Goal: Transaction & Acquisition: Purchase product/service

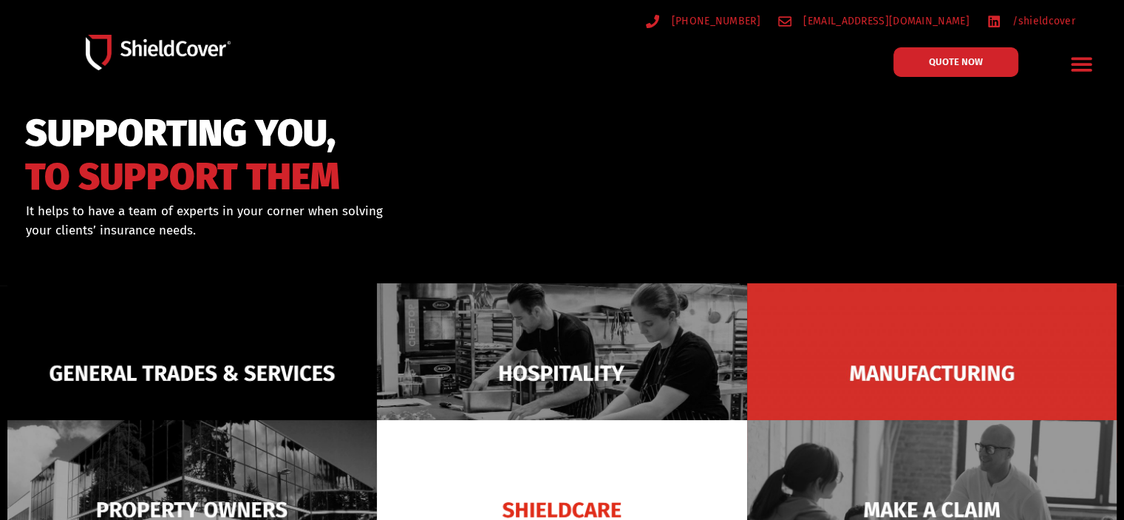
click at [1091, 64] on icon "Menu Toggle" at bounding box center [1081, 65] width 21 height 14
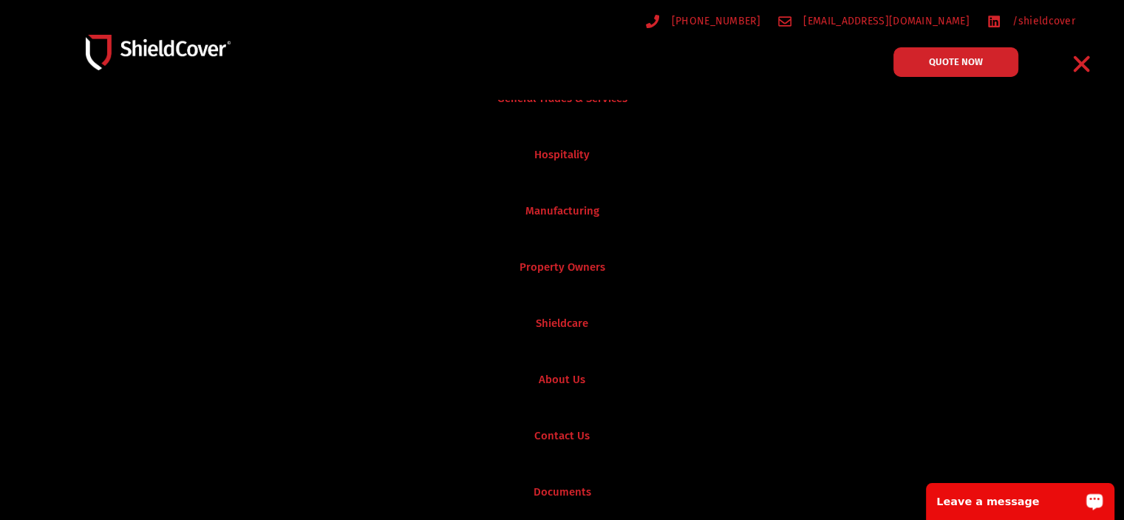
click at [943, 495] on p "Leave a message" at bounding box center [1010, 501] width 146 height 12
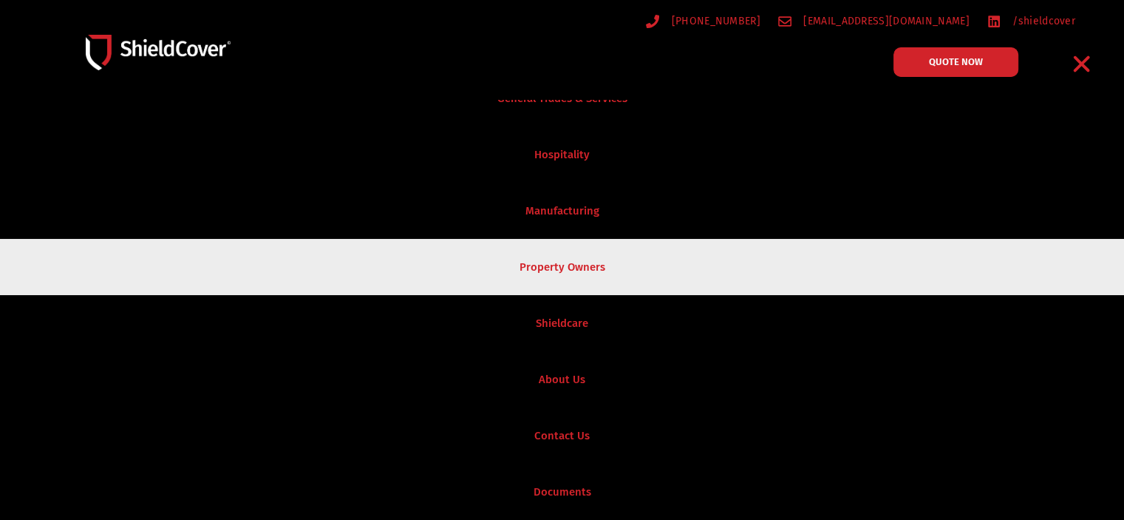
click at [727, 255] on link "Property Owners" at bounding box center [562, 267] width 1124 height 56
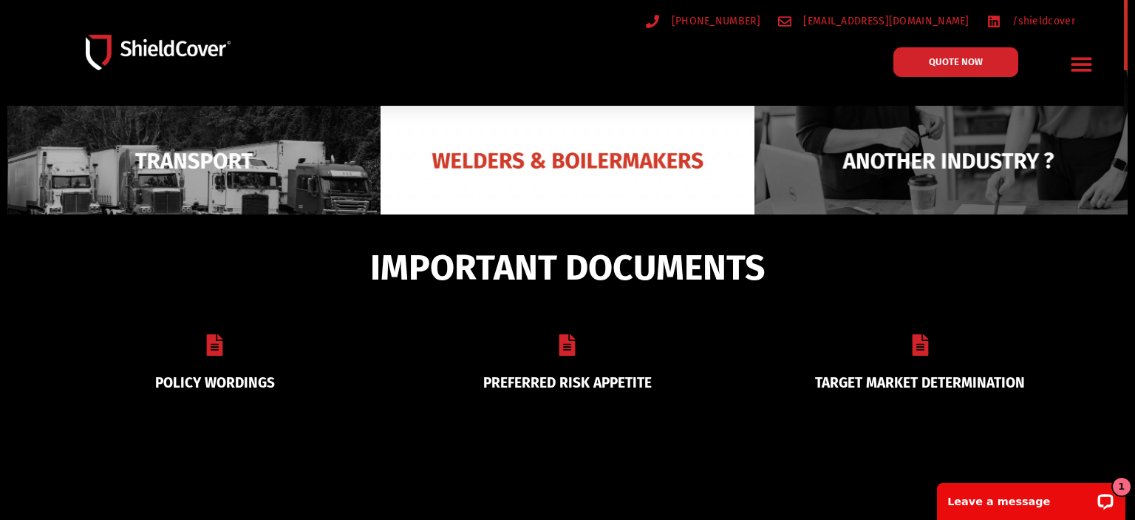
scroll to position [552, 0]
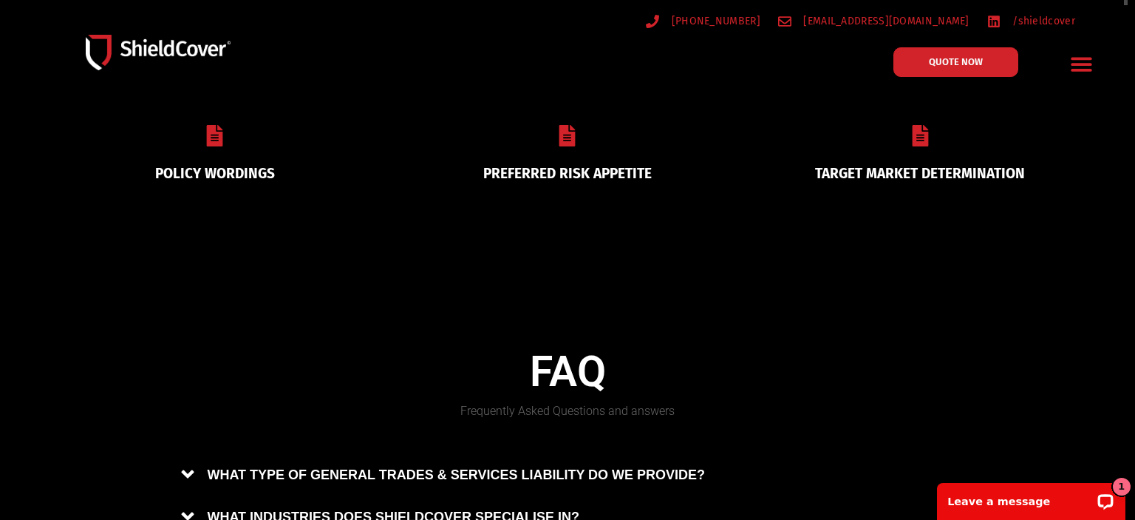
click at [540, 171] on link "PREFERRED RISK APPETITE" at bounding box center [567, 173] width 169 height 17
drag, startPoint x: 973, startPoint y: 21, endPoint x: 841, endPoint y: 21, distance: 131.6
click at [841, 21] on ul "[PHONE_NUMBER] [EMAIL_ADDRESS][DOMAIN_NAME] /shieldcover" at bounding box center [835, 21] width 498 height 18
copy span "[EMAIL_ADDRESS][DOMAIN_NAME]"
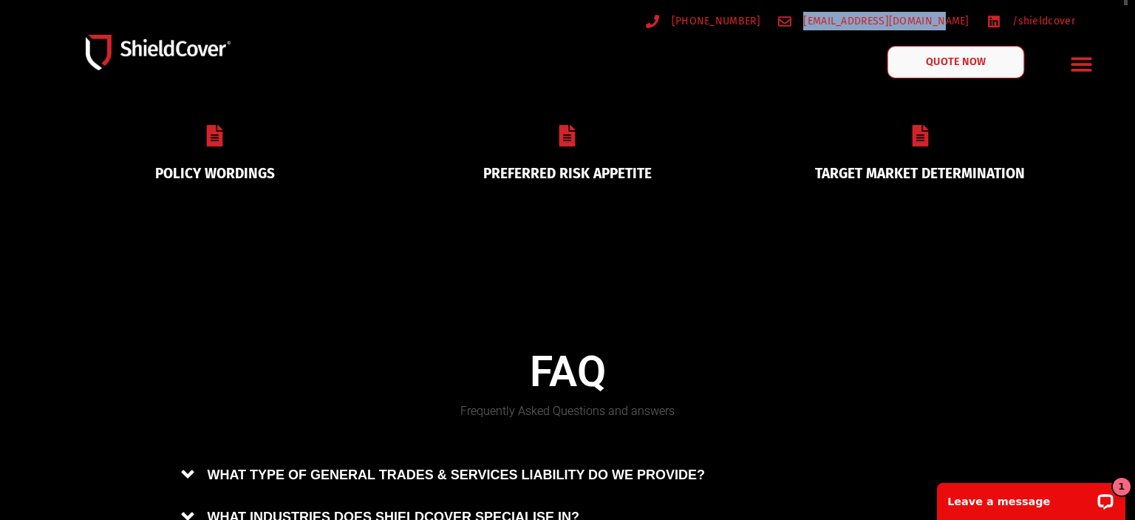
click at [949, 64] on span "QUOTE NOW" at bounding box center [955, 62] width 59 height 10
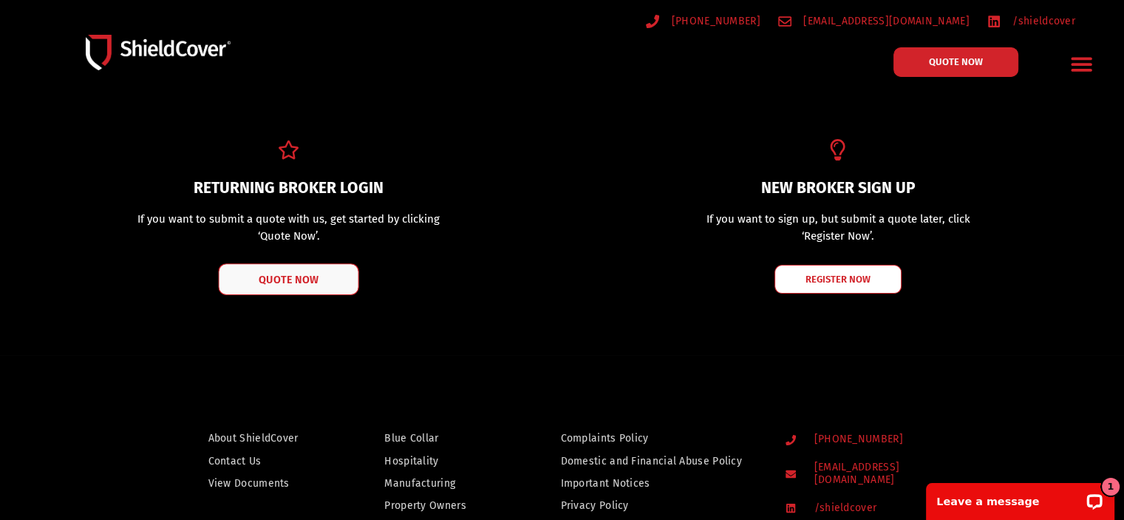
click at [293, 281] on span "QUOTE NOW" at bounding box center [288, 278] width 59 height 10
